Goal: Task Accomplishment & Management: Use online tool/utility

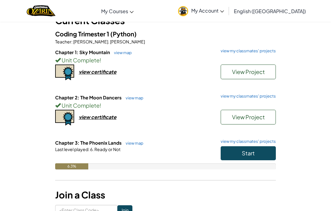
scroll to position [35, 0]
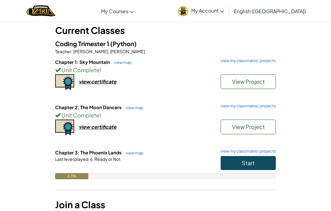
click at [259, 158] on button "Start" at bounding box center [248, 163] width 55 height 14
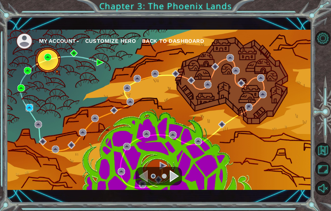
click at [27, 107] on img at bounding box center [29, 107] width 7 height 7
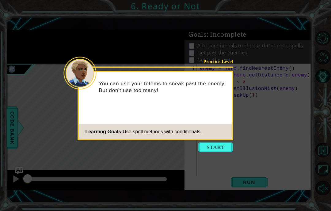
click at [217, 148] on button "Start" at bounding box center [215, 148] width 35 height 10
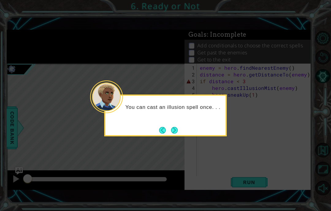
click at [172, 132] on icon at bounding box center [165, 105] width 331 height 211
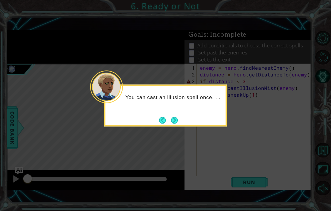
click at [176, 119] on button "Next" at bounding box center [174, 120] width 7 height 7
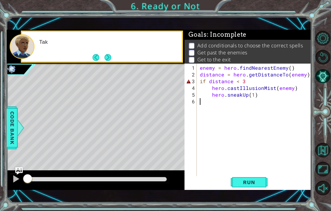
click at [173, 121] on div "Level Map" at bounding box center [148, 154] width 283 height 180
click at [109, 58] on button "Next" at bounding box center [107, 57] width 7 height 7
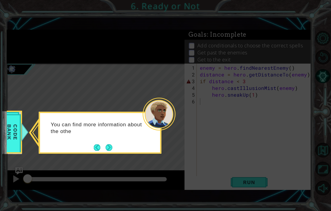
click at [108, 150] on button "Next" at bounding box center [108, 147] width 7 height 7
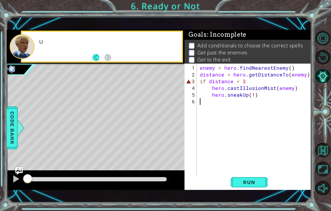
click at [110, 152] on div "Level Map" at bounding box center [148, 154] width 283 height 180
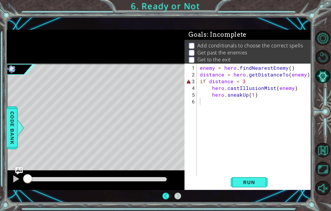
click at [107, 141] on div "Level Map" at bounding box center [148, 154] width 283 height 180
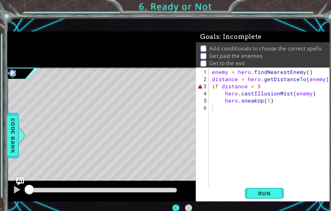
click at [65, 106] on div "Level Map" at bounding box center [148, 154] width 283 height 180
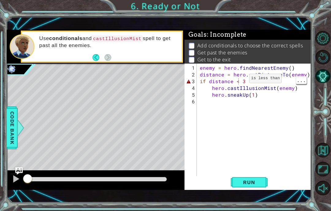
click at [189, 83] on div "3" at bounding box center [191, 81] width 11 height 7
click at [275, 53] on li "Get past the enemies" at bounding box center [249, 52] width 120 height 7
click at [188, 86] on div "4" at bounding box center [191, 88] width 11 height 7
click at [191, 81] on div "3" at bounding box center [191, 81] width 11 height 7
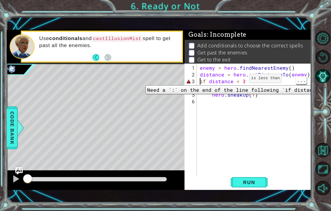
click at [244, 82] on div "enemy = hero . findNearestEnemy ( ) distance = hero . getDistanceTo ( enemy ) i…" at bounding box center [256, 129] width 114 height 128
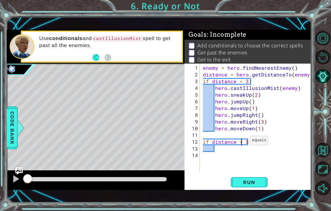
scroll to position [8, 11]
click at [228, 150] on div "enemy = hero . findNearestEnemy ( ) distance = hero . getDistanceTo ( enemy ) i…" at bounding box center [258, 125] width 112 height 121
type textarea "abcde fg"
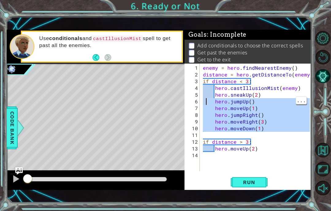
click at [219, 100] on div "enemy = hero . findNearestEnemy ( ) distance = hero . getDistanceTo ( enemy ) i…" at bounding box center [258, 125] width 112 height 121
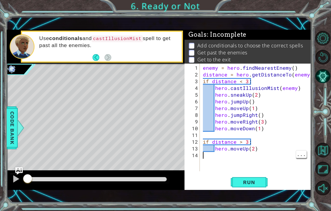
click at [222, 154] on div "enemy = hero . findNearestEnemy ( ) distance = hero . getDistanceTo ( enemy ) i…" at bounding box center [258, 125] width 112 height 121
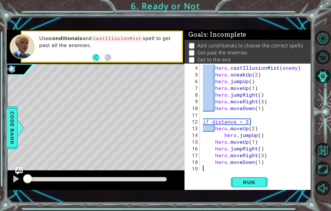
scroll to position [20, 0]
click at [216, 138] on div "hero . castIllusionMist ( enemy ) hero . sneakUp ( 2 ) hero . jumpUp ( ) hero .…" at bounding box center [257, 125] width 111 height 121
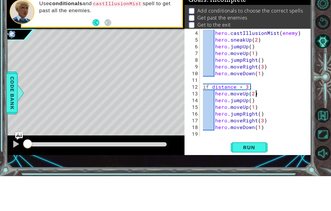
click at [256, 180] on span "Run" at bounding box center [249, 183] width 24 height 6
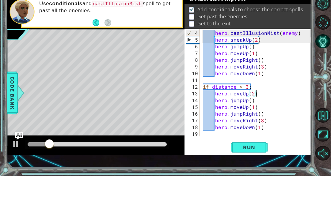
click at [259, 180] on span "Run" at bounding box center [249, 183] width 24 height 6
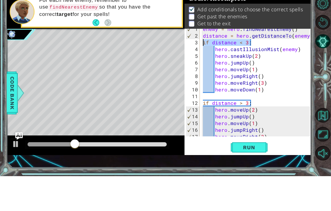
scroll to position [20, 0]
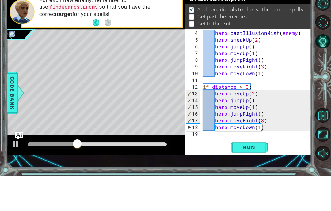
click at [266, 133] on div "hero . castIllusionMist ( enemy ) hero . sneakUp ( 2 ) hero . jumpUp ( ) hero .…" at bounding box center [257, 125] width 111 height 121
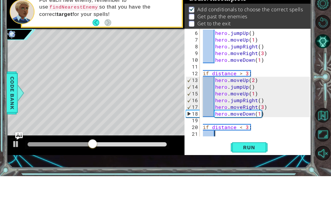
scroll to position [40, 0]
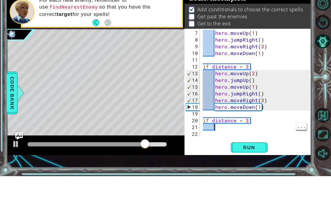
click at [225, 130] on div "hero . moveUp ( 1 ) hero . jumpRight ( ) hero . moveRight ( 3 ) hero . moveDown…" at bounding box center [257, 125] width 111 height 121
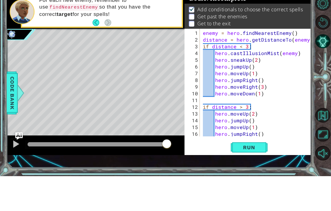
scroll to position [0, 0]
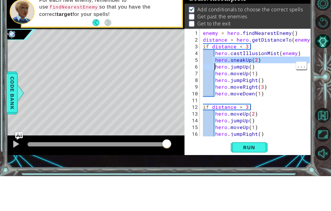
click at [214, 69] on div "enemy = hero . findNearestEnemy ( ) distance = hero . getDistanceTo ( enemy ) i…" at bounding box center [257, 125] width 111 height 121
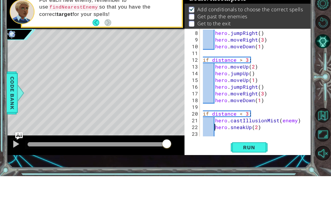
scroll to position [47, 0]
click at [250, 126] on div "hero . jumpRight ( ) hero . moveRight ( 3 ) hero . moveDown ( 1 ) if distance >…" at bounding box center [257, 125] width 111 height 121
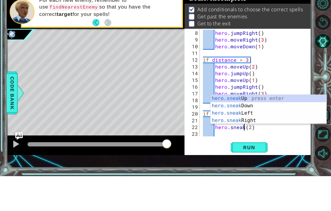
click at [321, 143] on button "Back to Map" at bounding box center [322, 150] width 15 height 15
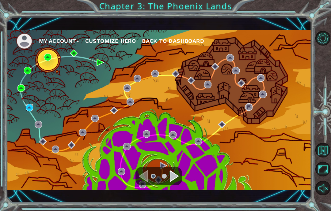
click at [27, 108] on img at bounding box center [29, 107] width 7 height 7
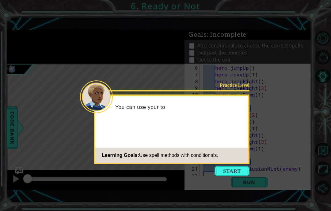
click at [243, 169] on button "Start" at bounding box center [231, 171] width 35 height 10
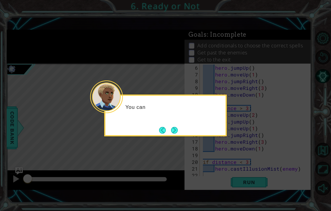
click at [177, 134] on button "Next" at bounding box center [174, 130] width 7 height 7
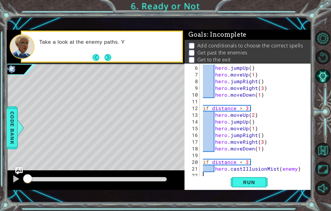
click at [111, 57] on button "Next" at bounding box center [107, 57] width 7 height 7
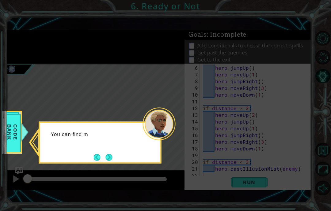
click at [111, 161] on button "Next" at bounding box center [108, 157] width 7 height 7
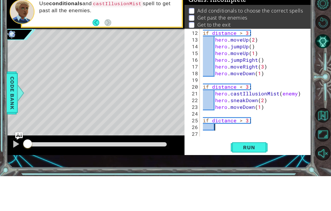
scroll to position [74, 0]
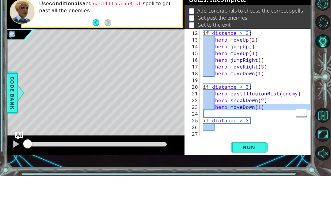
click at [215, 116] on div "if distance > 3 : hero . moveUp ( 2 ) hero . jumpUp ( ) hero . moveUp ( 1 ) her…" at bounding box center [257, 125] width 111 height 121
click at [223, 129] on div "if distance > 3 : hero . moveUp ( 2 ) hero . jumpUp ( ) hero . moveUp ( 1 ) her…" at bounding box center [257, 125] width 111 height 121
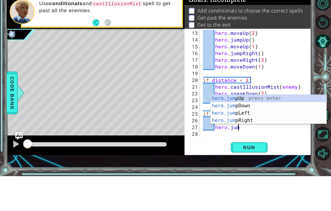
scroll to position [8, 14]
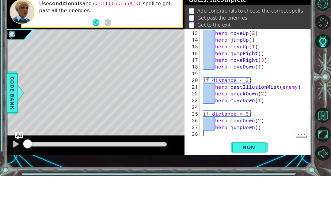
click at [217, 135] on div "hero . moveUp ( 2 ) hero . jumpUp ( ) hero . moveUp ( 1 ) hero . jumpRight ( ) …" at bounding box center [257, 125] width 111 height 121
click at [266, 101] on div "hero . moveUp ( 2 ) hero . jumpUp ( ) hero . moveUp ( 1 ) hero . jumpRight ( ) …" at bounding box center [257, 125] width 111 height 121
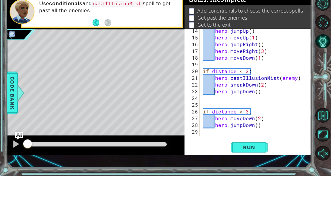
scroll to position [101, 0]
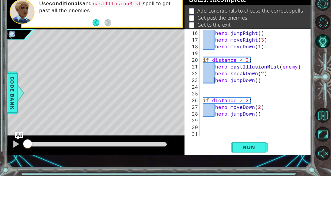
click at [260, 180] on span "Run" at bounding box center [249, 183] width 24 height 6
click at [253, 180] on span "Run" at bounding box center [249, 183] width 24 height 6
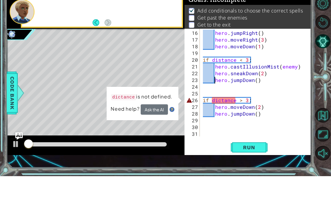
click at [252, 180] on span "Run" at bounding box center [249, 183] width 24 height 6
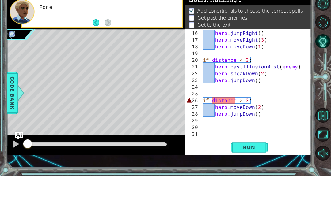
scroll to position [1, 0]
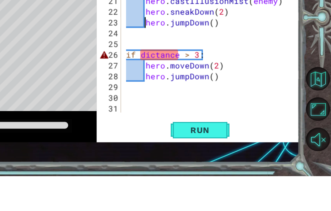
click at [231, 176] on button "Run" at bounding box center [249, 182] width 37 height 13
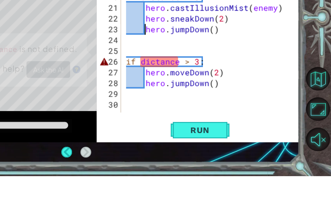
scroll to position [93, 0]
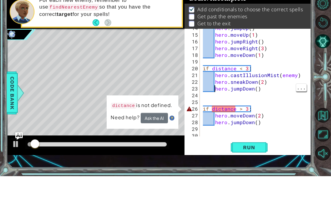
click at [154, 148] on button "Ask the AI" at bounding box center [154, 153] width 27 height 11
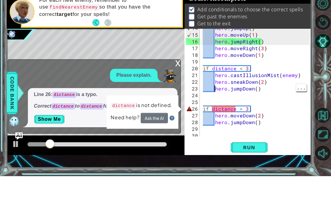
click at [47, 150] on button "Show Me" at bounding box center [49, 155] width 31 height 10
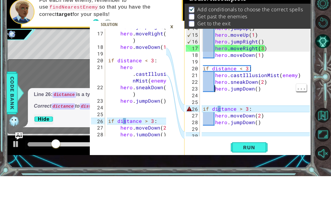
scroll to position [162, 0]
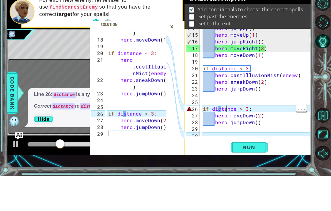
click at [226, 112] on div "hero . jumpUp ( ) hero . moveUp ( 1 ) hero . jumpRight ( ) hero . moveRight ( 3…" at bounding box center [257, 120] width 111 height 121
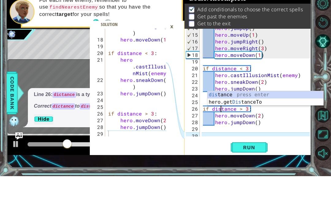
scroll to position [8, 11]
click at [175, 56] on div "×" at bounding box center [171, 61] width 9 height 10
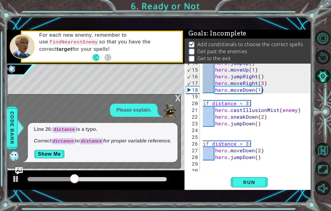
click at [179, 95] on div "x" at bounding box center [178, 98] width 6 height 6
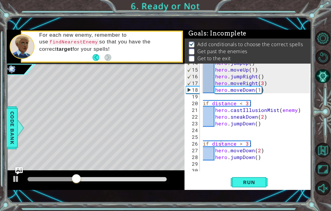
click at [252, 183] on span "Run" at bounding box center [249, 183] width 24 height 6
type textarea "abcde fg"
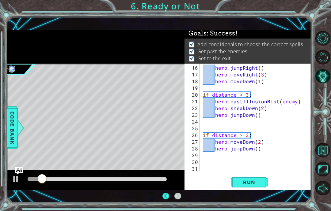
scroll to position [0, 0]
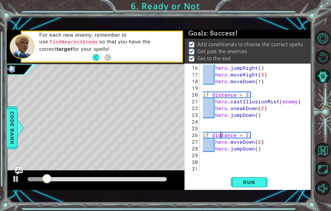
click at [255, 189] on button "Run" at bounding box center [249, 182] width 37 height 13
click at [257, 186] on span "Run" at bounding box center [249, 183] width 24 height 6
click at [261, 189] on button "Run" at bounding box center [249, 182] width 37 height 13
click at [259, 186] on span "Run" at bounding box center [249, 183] width 24 height 6
click at [252, 186] on span "Run" at bounding box center [249, 183] width 24 height 6
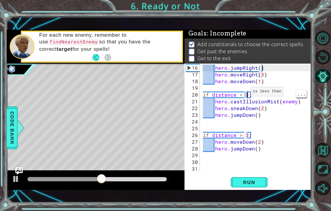
click at [269, 147] on div "hero . jumpRight ( ) hero . moveRight ( 3 ) hero . moveDown ( 1 ) if distance <…" at bounding box center [257, 125] width 111 height 121
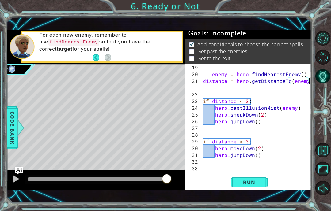
scroll to position [121, 0]
click at [254, 186] on span "Run" at bounding box center [249, 183] width 24 height 6
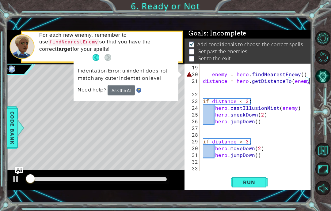
click at [253, 186] on span "Run" at bounding box center [249, 183] width 24 height 6
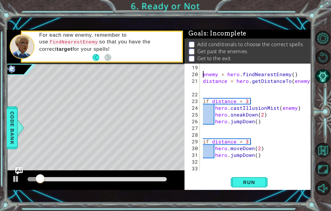
click at [252, 189] on button "Run" at bounding box center [249, 182] width 37 height 13
click at [248, 186] on span "Run" at bounding box center [249, 183] width 24 height 6
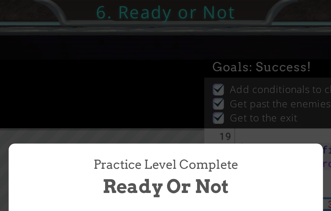
scroll to position [0, 0]
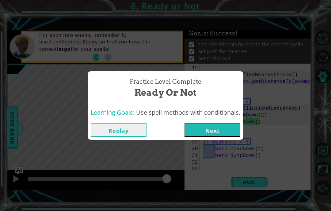
click at [201, 128] on button "Next" at bounding box center [212, 130] width 56 height 14
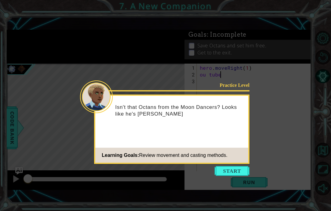
scroll to position [8, 20]
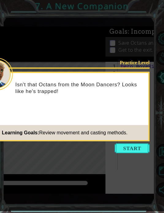
click at [128, 150] on button "Start" at bounding box center [132, 149] width 35 height 10
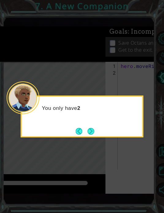
click at [128, 153] on icon at bounding box center [82, 106] width 164 height 213
click at [89, 133] on button "Next" at bounding box center [90, 131] width 11 height 11
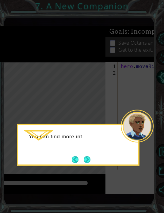
click at [86, 161] on button "Next" at bounding box center [86, 159] width 9 height 9
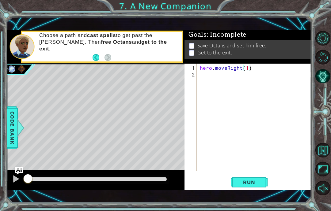
click at [209, 57] on div "Save Octans and set him free. Get to the exit." at bounding box center [247, 50] width 127 height 20
click at [244, 189] on button "Run" at bounding box center [249, 182] width 37 height 13
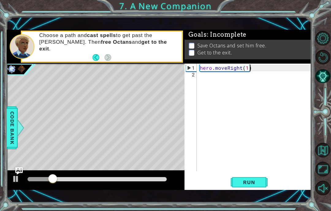
click at [319, 82] on button "AI Hint" at bounding box center [322, 76] width 15 height 15
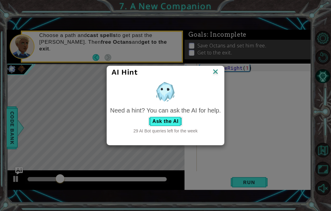
click at [213, 75] on img at bounding box center [215, 72] width 8 height 9
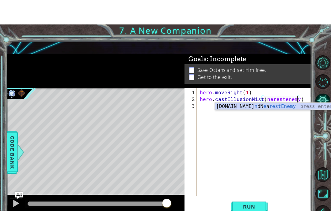
scroll to position [25, 0]
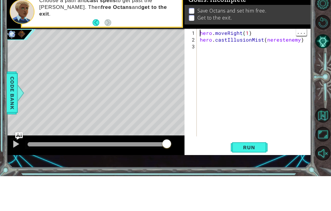
click at [200, 65] on div "hero . moveRight ( 1 ) hero . castIllusionMist ( nerestenemy )" at bounding box center [256, 125] width 114 height 121
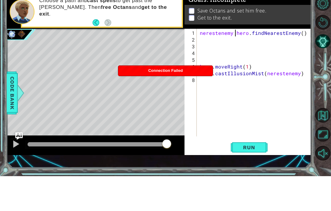
scroll to position [8, 11]
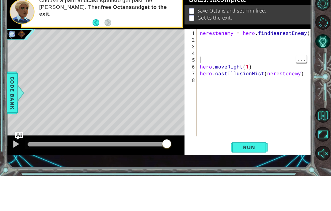
click at [201, 65] on div "nerestenemy = hero . findNearestEnemy ( ) hero . moveRight ( 1 ) hero . castIll…" at bounding box center [256, 125] width 114 height 121
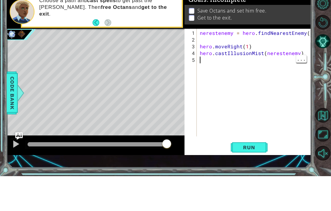
click at [260, 180] on span "Run" at bounding box center [249, 183] width 24 height 6
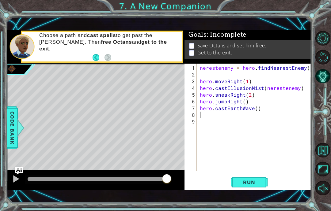
scroll to position [8, 24]
click at [204, 121] on div "nerestenemy = hero . findNearestEnemy ( ) hero . moveRight ( 1 ) hero . castIll…" at bounding box center [256, 125] width 114 height 121
click at [204, 119] on div "nerestenemy = hero . findNearestEnemy ( ) hero . moveRight ( 1 ) hero . castIll…" at bounding box center [256, 125] width 114 height 121
click at [204, 111] on div "nerestenemy = hero . findNearestEnemy ( ) hero . moveRight ( 1 ) hero . castIll…" at bounding box center [256, 125] width 114 height 121
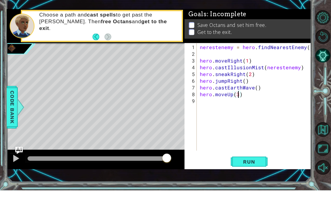
click at [258, 180] on span "Run" at bounding box center [249, 183] width 24 height 6
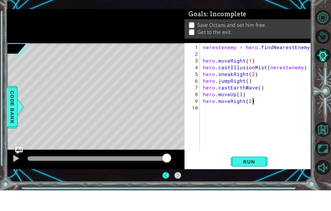
click at [202, 122] on div "nerestenemy = hero . findNearestEnemy ( ) hero . moveRight ( 1 ) hero . castIll…" at bounding box center [258, 125] width 112 height 121
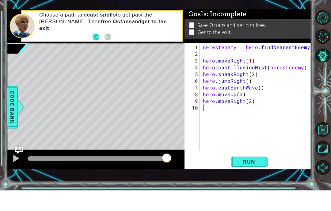
click at [262, 176] on button "Run" at bounding box center [249, 182] width 37 height 13
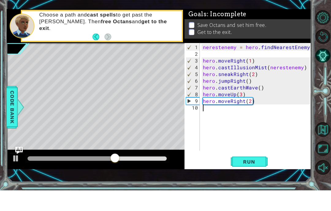
click at [96, 54] on button "Back" at bounding box center [99, 57] width 12 height 7
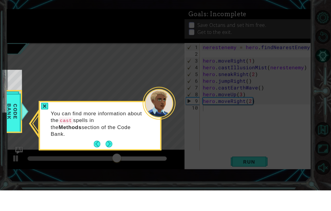
scroll to position [21, 0]
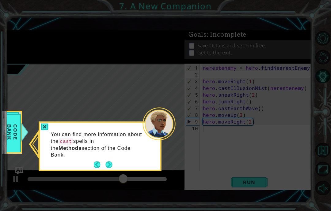
click at [94, 162] on button "Back" at bounding box center [100, 165] width 12 height 7
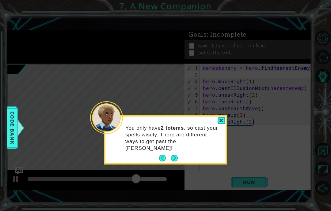
click at [173, 154] on button "Next" at bounding box center [174, 158] width 9 height 9
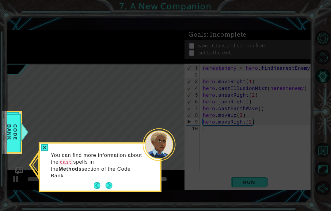
click at [107, 181] on button "Next" at bounding box center [108, 185] width 9 height 9
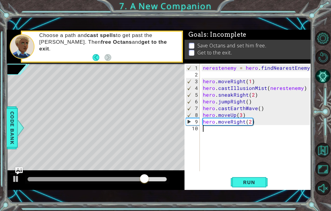
scroll to position [21, 0]
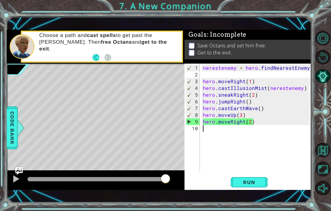
click at [14, 127] on span "Code Bank" at bounding box center [12, 127] width 10 height 37
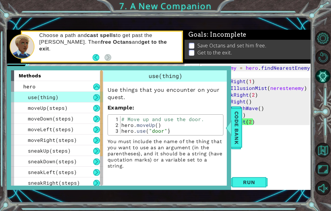
scroll to position [21, 0]
click at [93, 81] on div "hero" at bounding box center [57, 86] width 92 height 11
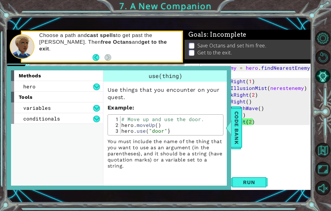
click at [233, 131] on span "Code Bank" at bounding box center [237, 127] width 10 height 37
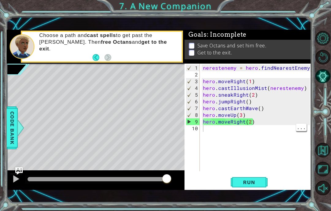
click at [246, 134] on div "nerestenemy = hero . findNearestEnemy ( ) hero . moveRight ( 1 ) hero . castIll…" at bounding box center [258, 125] width 112 height 121
click at [249, 112] on div "nerestenemy = hero . findNearestEnemy ( ) hero . moveRight ( 1 ) hero . castIll…" at bounding box center [258, 125] width 112 height 121
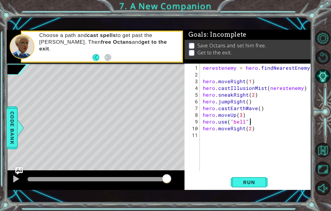
scroll to position [8, 55]
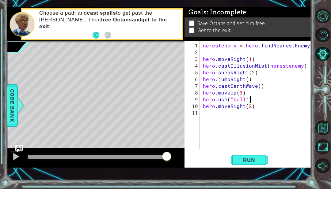
click at [251, 180] on span "Run" at bounding box center [249, 183] width 24 height 6
type textarea "abcde fg"
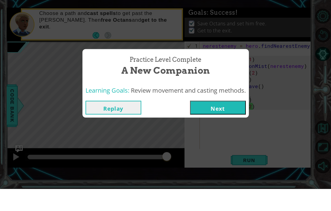
scroll to position [25, 0]
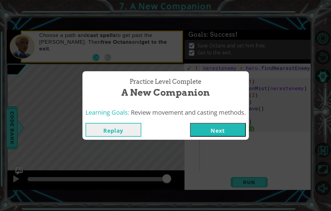
click at [226, 134] on button "Next" at bounding box center [218, 130] width 56 height 14
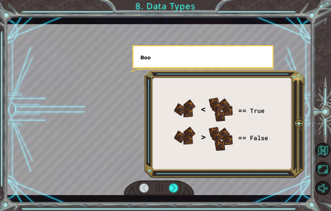
click at [319, 196] on button "Unmute" at bounding box center [322, 188] width 15 height 15
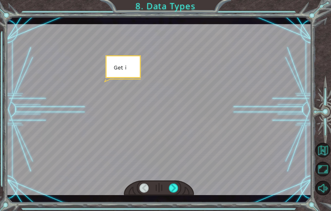
click at [324, 196] on button "Mute" at bounding box center [322, 188] width 15 height 15
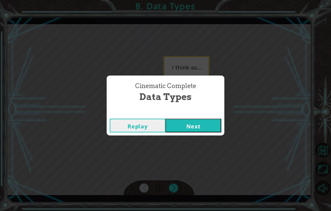
click at [189, 125] on button "Next" at bounding box center [193, 126] width 56 height 14
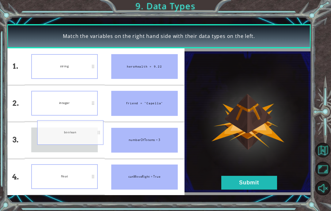
scroll to position [25, 0]
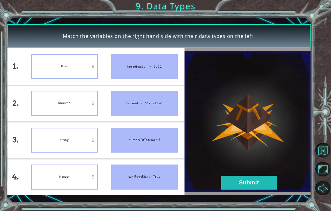
click at [259, 186] on button "Submit" at bounding box center [249, 183] width 56 height 14
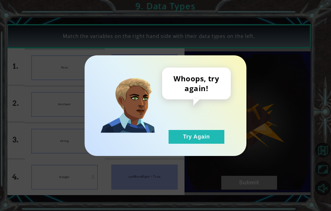
click at [203, 143] on button "Try Again" at bounding box center [196, 137] width 56 height 14
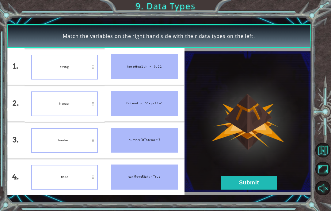
click at [115, 110] on div "friend = "Capella"" at bounding box center [144, 103] width 66 height 25
click at [252, 184] on button "Submit" at bounding box center [249, 183] width 56 height 14
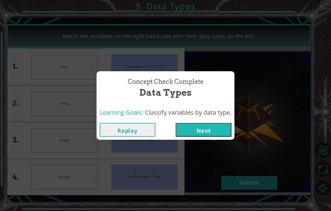
click at [205, 128] on button "Next" at bounding box center [204, 130] width 56 height 14
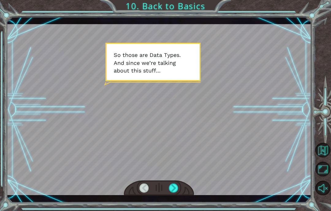
click at [234, 99] on div at bounding box center [159, 109] width 305 height 171
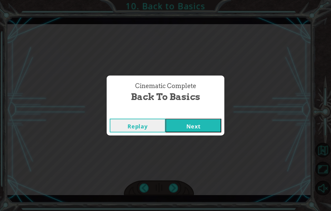
click at [198, 127] on button "Next" at bounding box center [193, 126] width 56 height 14
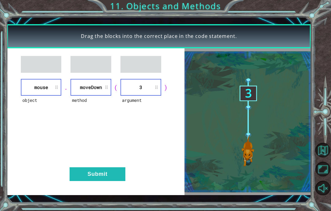
click at [112, 172] on button "Submit" at bounding box center [98, 175] width 56 height 14
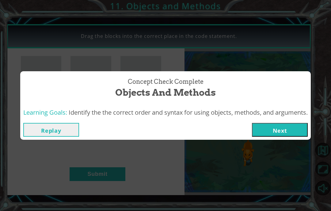
click at [273, 130] on button "Next" at bounding box center [280, 130] width 56 height 14
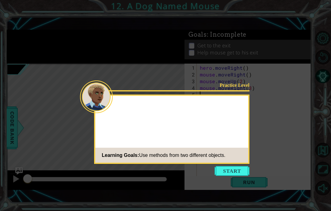
scroll to position [25, 0]
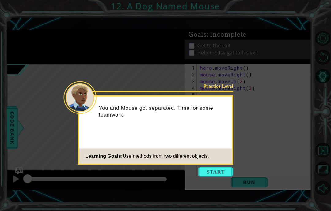
click at [214, 167] on button "Start" at bounding box center [215, 172] width 35 height 10
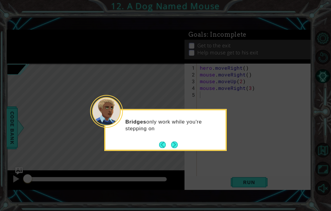
click at [174, 140] on button "Next" at bounding box center [174, 145] width 11 height 11
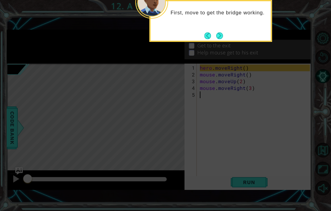
click at [218, 30] on button "Next" at bounding box center [219, 35] width 11 height 11
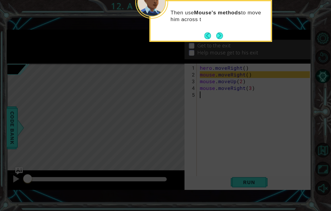
click at [220, 30] on button "Next" at bounding box center [219, 35] width 11 height 11
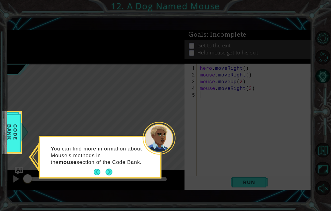
click at [107, 168] on button "Next" at bounding box center [109, 172] width 8 height 8
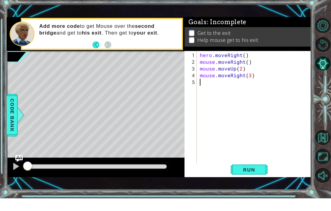
click at [256, 180] on span "Run" at bounding box center [249, 183] width 24 height 6
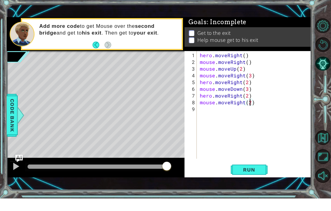
scroll to position [8, 11]
click at [259, 176] on button "Run" at bounding box center [249, 182] width 37 height 13
type textarea "abcde fg"
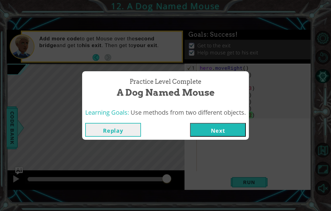
click at [244, 128] on button "Next" at bounding box center [218, 130] width 56 height 14
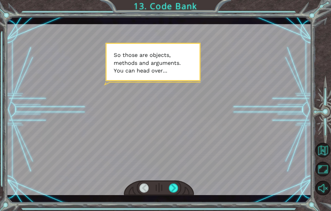
click at [176, 211] on html "Temporary Text S o t h o s e a r e o b j e c t s , m e t h o d s a n d a r g u …" at bounding box center [165, 105] width 331 height 211
click at [176, 210] on div "Temporary Text S o t h o s e a r e o b j e c t s , m e t h o d s a n d a r g u …" at bounding box center [165, 105] width 331 height 211
click at [177, 211] on div "Temporary Text S o t h o s e a r e o b j e c t s , m e t h o d s a n d a r g u …" at bounding box center [165, 105] width 331 height 211
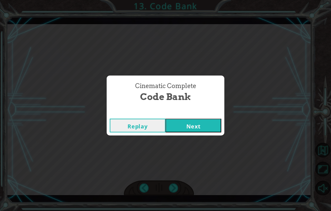
click at [193, 126] on button "Next" at bounding box center [193, 126] width 56 height 14
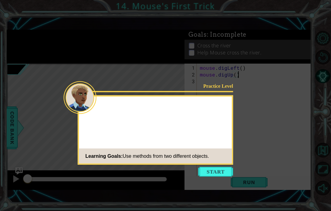
scroll to position [25, 0]
click at [215, 167] on button "Start" at bounding box center [215, 172] width 35 height 10
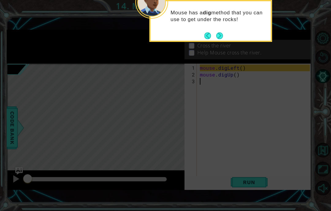
click at [220, 31] on button "Next" at bounding box center [219, 35] width 9 height 9
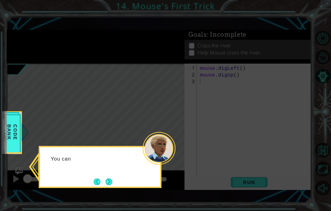
click at [112, 178] on button "Next" at bounding box center [108, 181] width 7 height 7
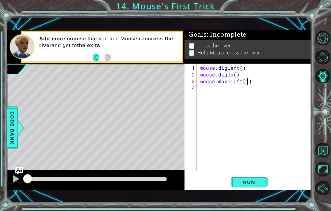
scroll to position [8, 11]
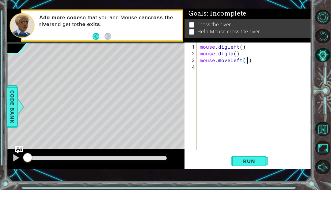
click at [240, 180] on span "Run" at bounding box center [249, 183] width 24 height 6
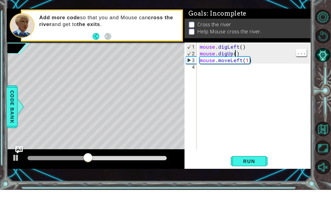
click at [245, 65] on div "mouse . digLeft ( ) mouse . digUp ( ) mouse . moveLeft ( 1 )" at bounding box center [256, 125] width 114 height 121
click at [253, 176] on button "Run" at bounding box center [249, 182] width 37 height 13
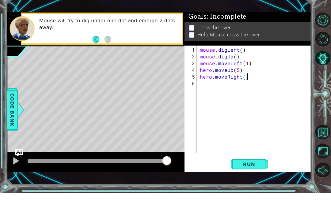
scroll to position [8, 52]
click at [255, 180] on span "Run" at bounding box center [249, 183] width 24 height 6
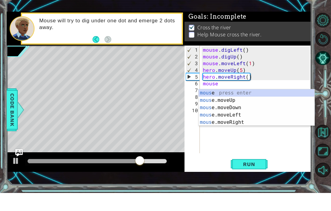
scroll to position [8, 23]
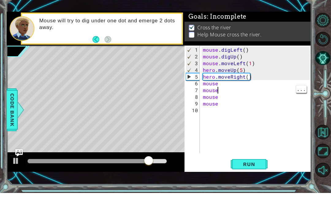
click at [225, 86] on div "mouse . digLeft ( ) mouse . digUp ( ) mouse . moveLeft ( 1 ) hero . moveUp ( 5 …" at bounding box center [258, 125] width 112 height 121
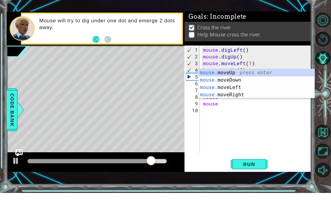
scroll to position [8, 11]
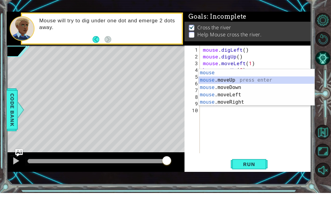
click at [236, 133] on div "mouse . digLeft ( ) mouse . digUp ( ) mouse . moveLeft ( 1 ) hero . moveUp ( 5 …" at bounding box center [258, 125] width 112 height 121
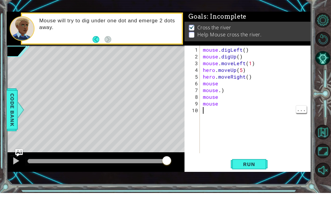
click at [240, 130] on div "mouse . digLeft ( ) mouse . digUp ( ) mouse . moveLeft ( 1 ) hero . moveUp ( 5 …" at bounding box center [258, 125] width 112 height 121
click at [228, 91] on div "mouse . digLeft ( ) mouse . digUp ( ) mouse . moveLeft ( 1 ) hero . moveUp ( 5 …" at bounding box center [258, 125] width 112 height 121
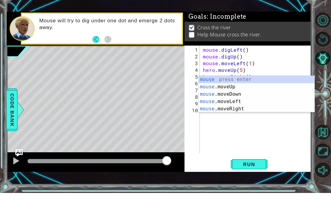
click at [272, 153] on div "mouse . digLeft ( ) mouse . digUp ( ) mouse . moveLeft ( 1 ) hero . moveUp ( 5 …" at bounding box center [258, 125] width 112 height 121
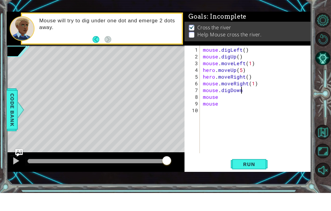
scroll to position [8, 24]
click at [248, 89] on div "mouse . digLeft ( ) mouse . digUp ( ) mouse . moveLeft ( 1 ) hero . moveUp ( 5 …" at bounding box center [258, 125] width 112 height 121
click at [245, 180] on span "Run" at bounding box center [249, 183] width 24 height 6
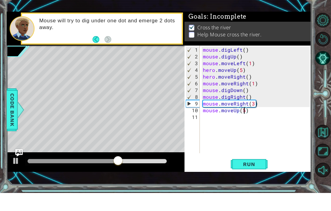
type textarea "abcde fg"
click at [256, 180] on span "Run" at bounding box center [249, 183] width 24 height 6
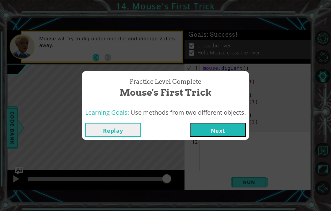
click at [126, 126] on button "Replay" at bounding box center [113, 130] width 56 height 14
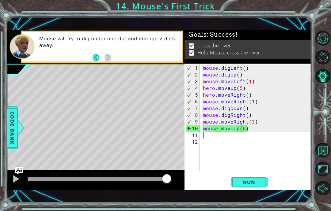
click at [326, 196] on button "Unmute" at bounding box center [322, 188] width 15 height 15
click at [324, 177] on button "Maximize Browser" at bounding box center [322, 169] width 15 height 15
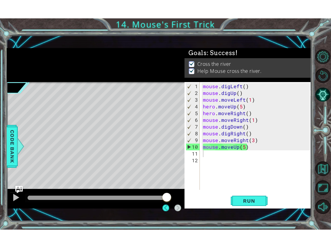
scroll to position [0, 0]
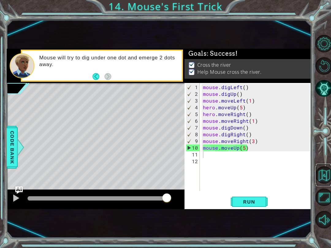
click at [327, 175] on button "Back to Map" at bounding box center [323, 174] width 17 height 17
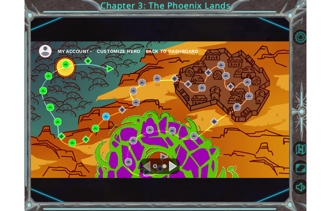
scroll to position [25, 0]
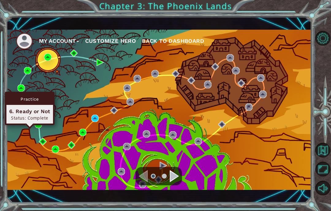
click at [28, 111] on img at bounding box center [29, 107] width 7 height 7
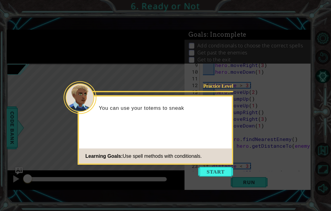
click at [251, 97] on icon at bounding box center [165, 105] width 331 height 211
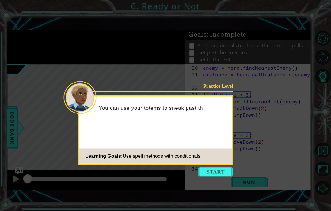
scroll to position [25, 0]
click at [225, 167] on button "Start" at bounding box center [215, 172] width 35 height 10
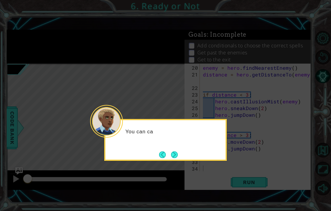
click at [176, 152] on button "Next" at bounding box center [174, 155] width 7 height 7
